Goal: Communication & Community: Ask a question

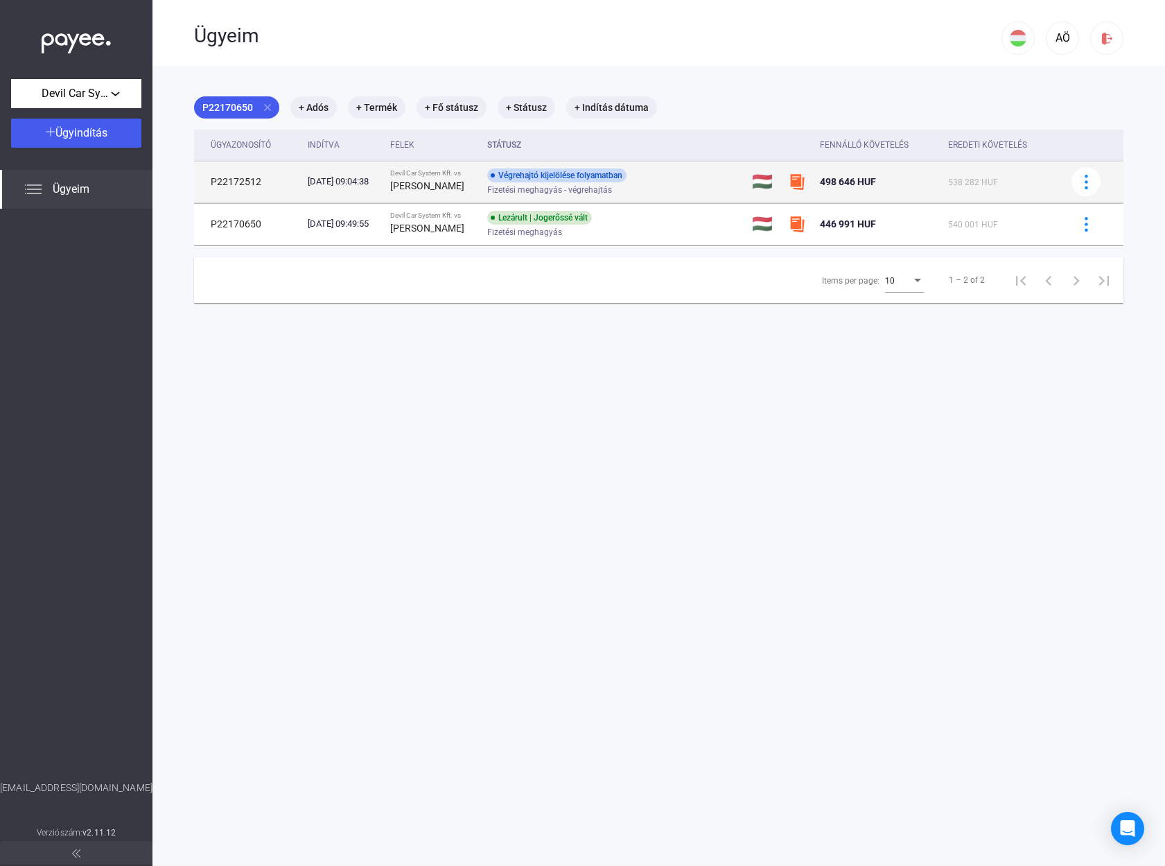
click at [607, 181] on div "Végrehajtó kijelölése folyamatban" at bounding box center [556, 175] width 139 height 14
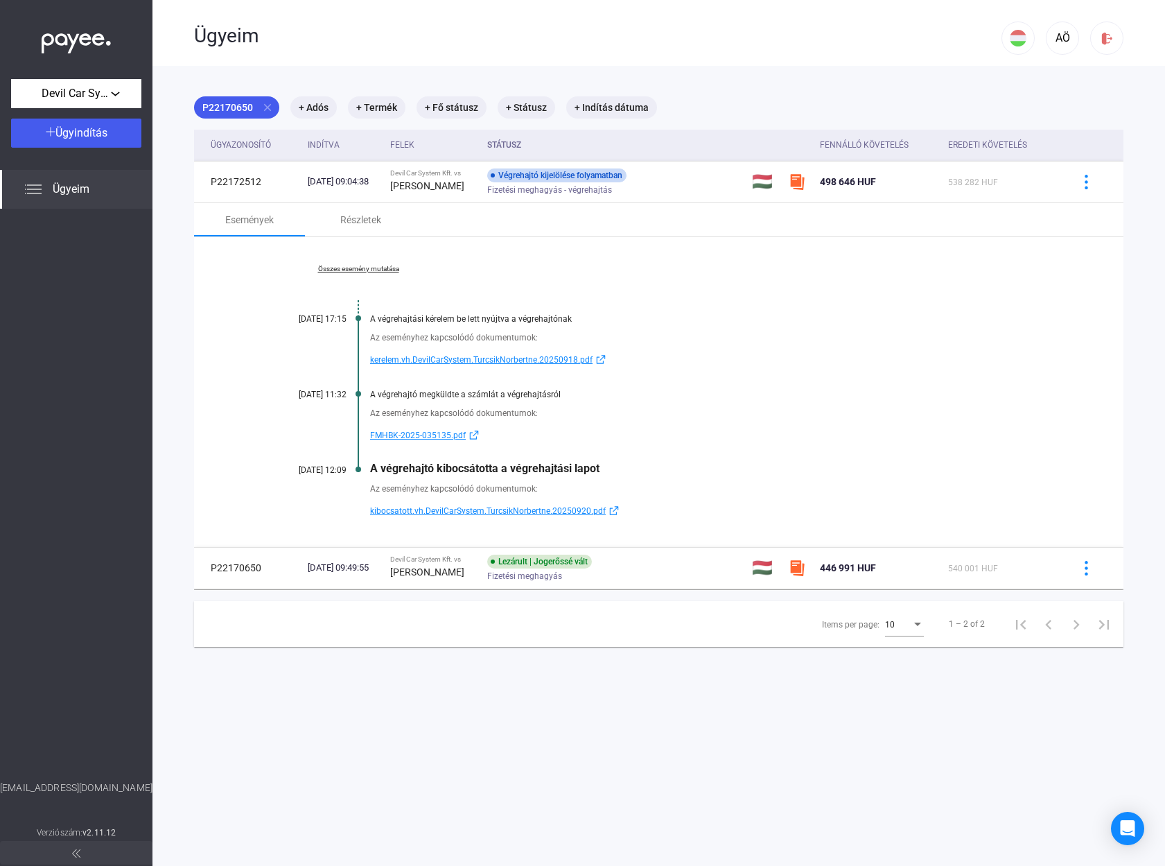
click at [415, 508] on span "kibocsatott.vh.DevilCarSystem.TurcsikNorbertne.20250920.pdf" at bounding box center [488, 511] width 236 height 17
click at [1123, 820] on div "Open Intercom Messenger" at bounding box center [1128, 828] width 37 height 37
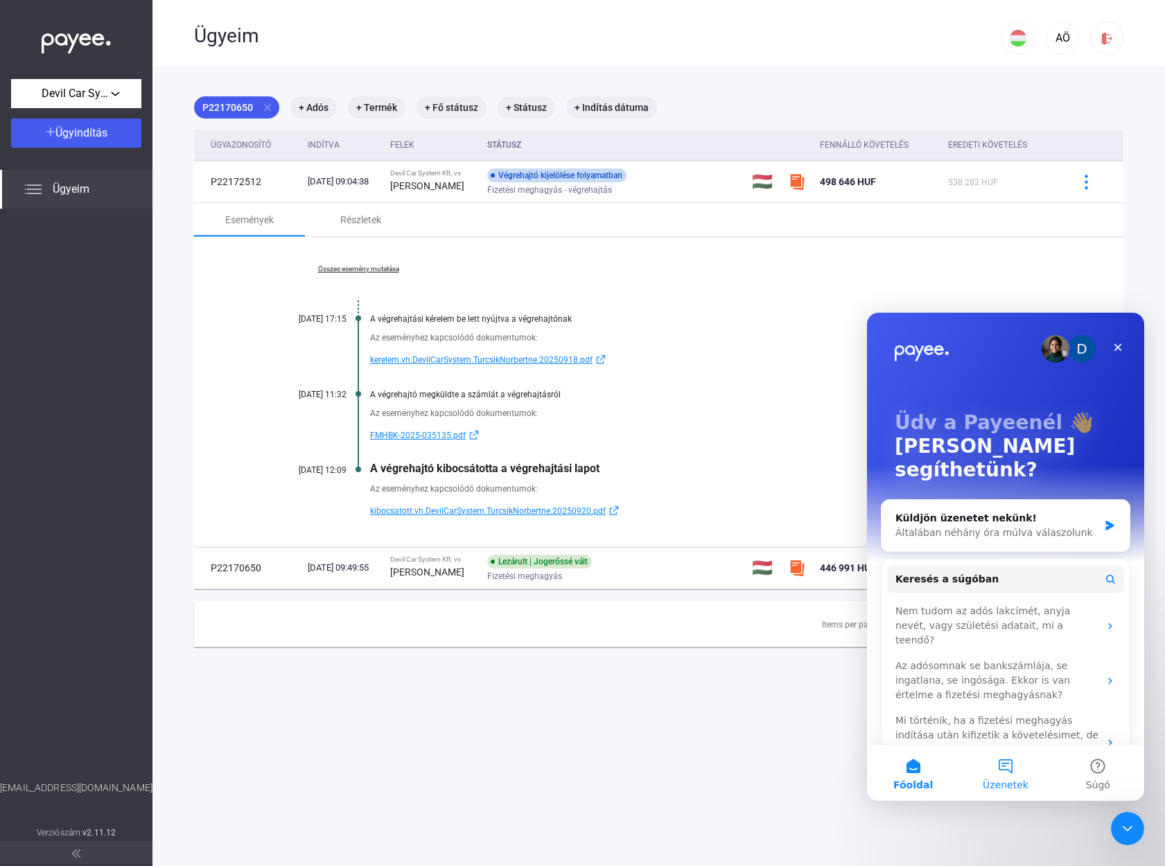
click at [1013, 760] on button "Üzenetek" at bounding box center [1005, 772] width 92 height 55
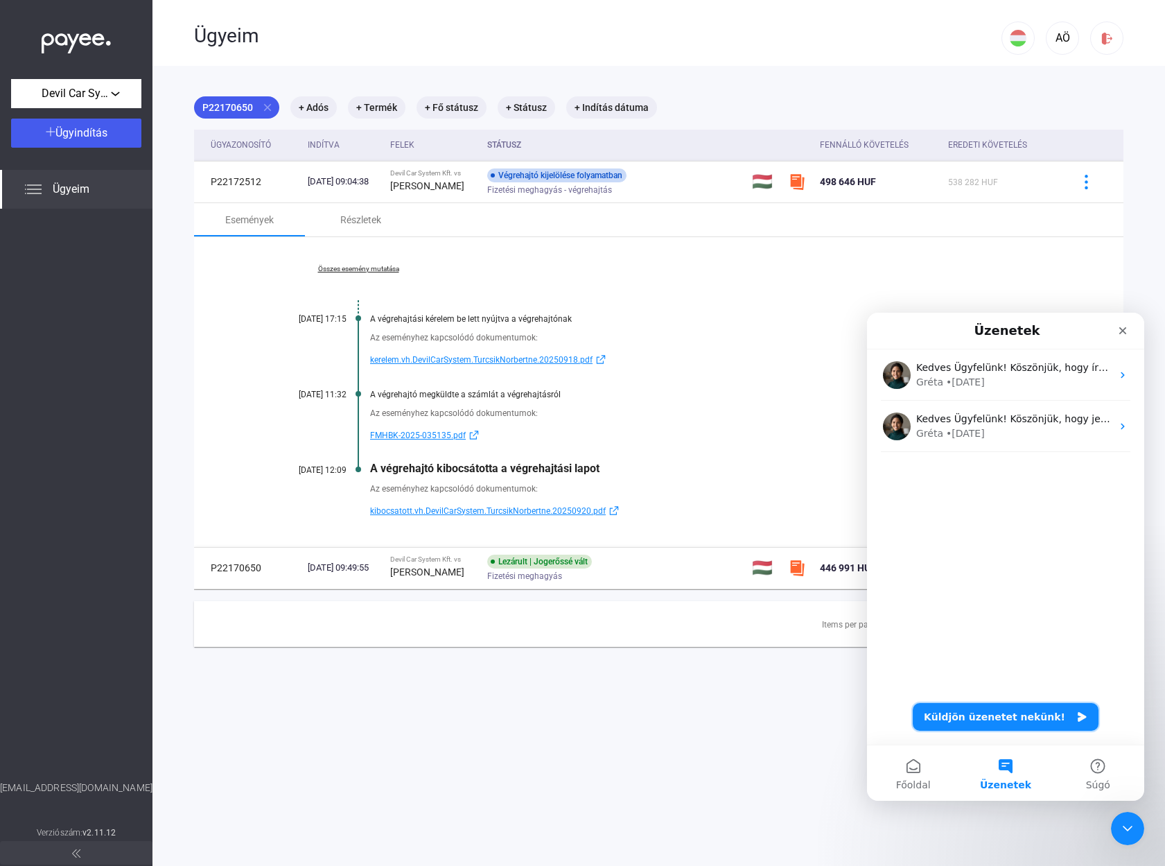
click at [1013, 726] on button "Küldjön üzenetet nekünk!" at bounding box center [1006, 717] width 186 height 28
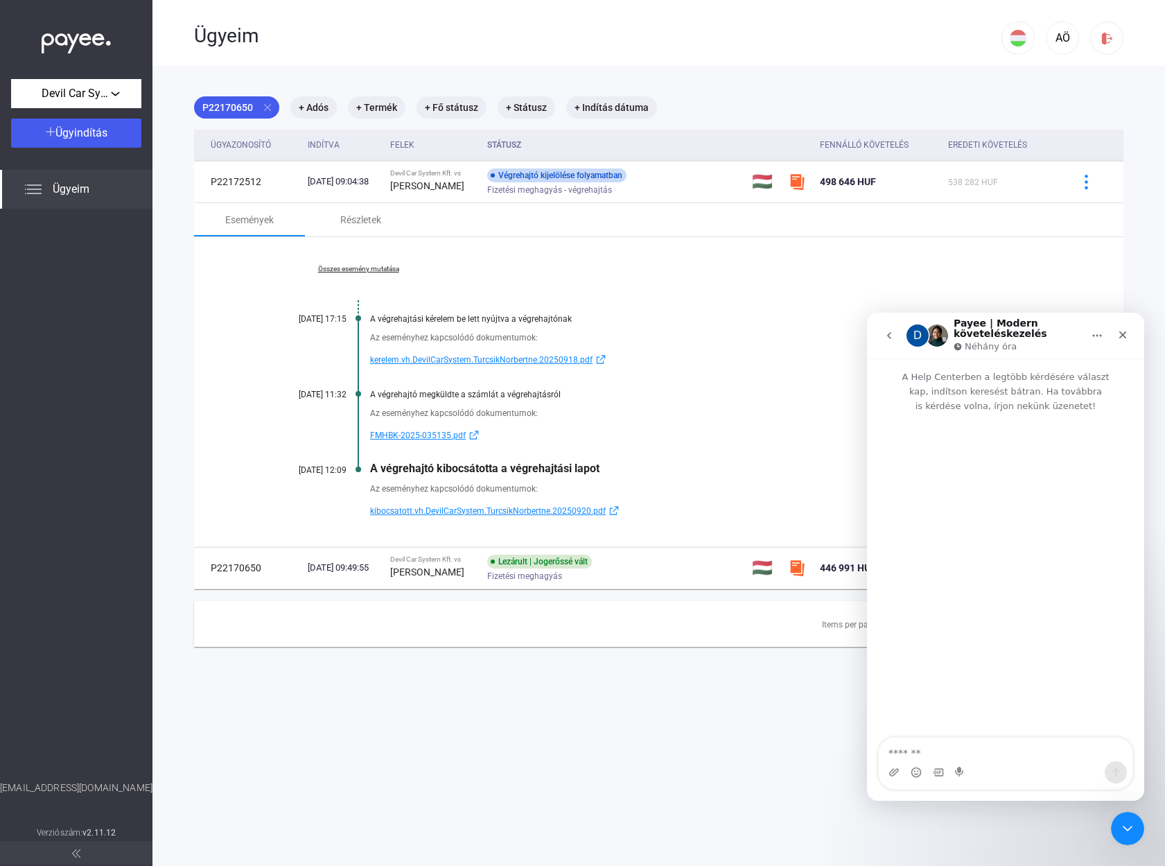
click at [970, 751] on textarea "Üzenet…" at bounding box center [1006, 750] width 254 height 24
type textarea "**********"
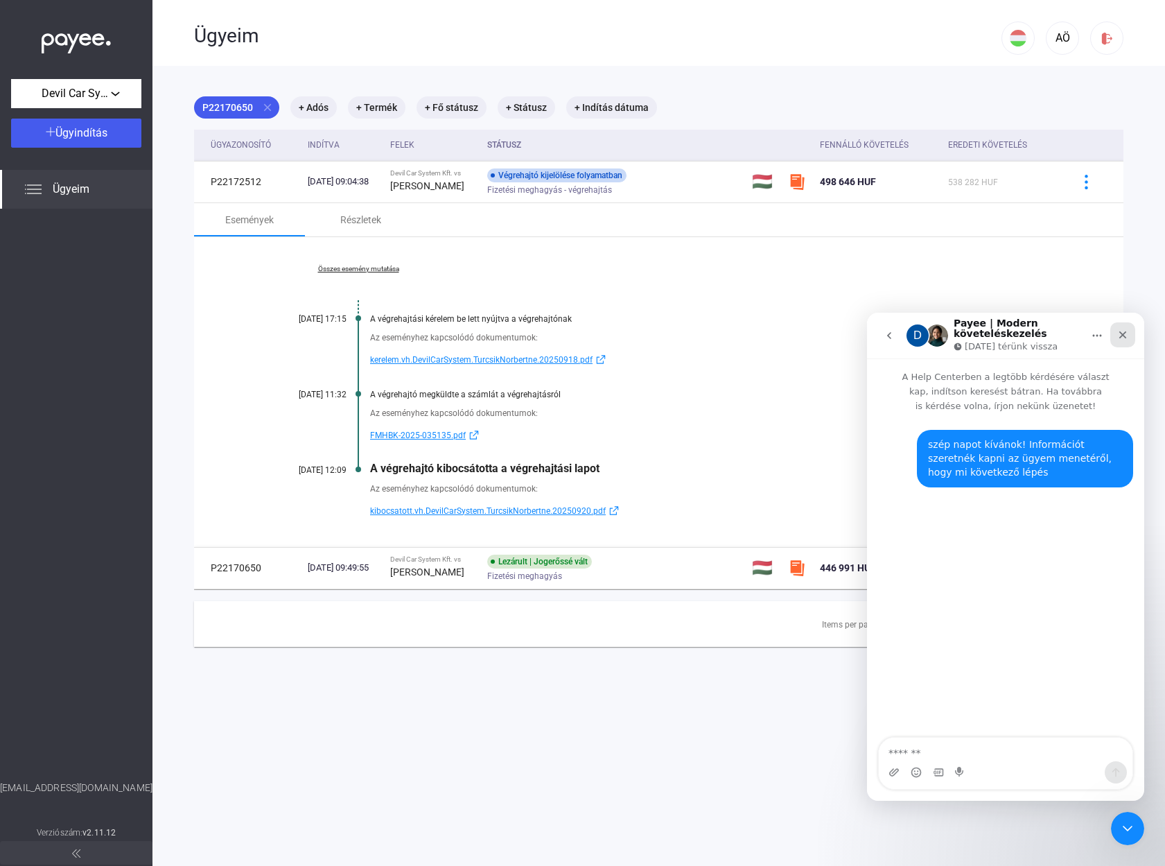
click at [1126, 336] on icon "Bezárás" at bounding box center [1122, 334] width 11 height 11
